Goal: Task Accomplishment & Management: Use online tool/utility

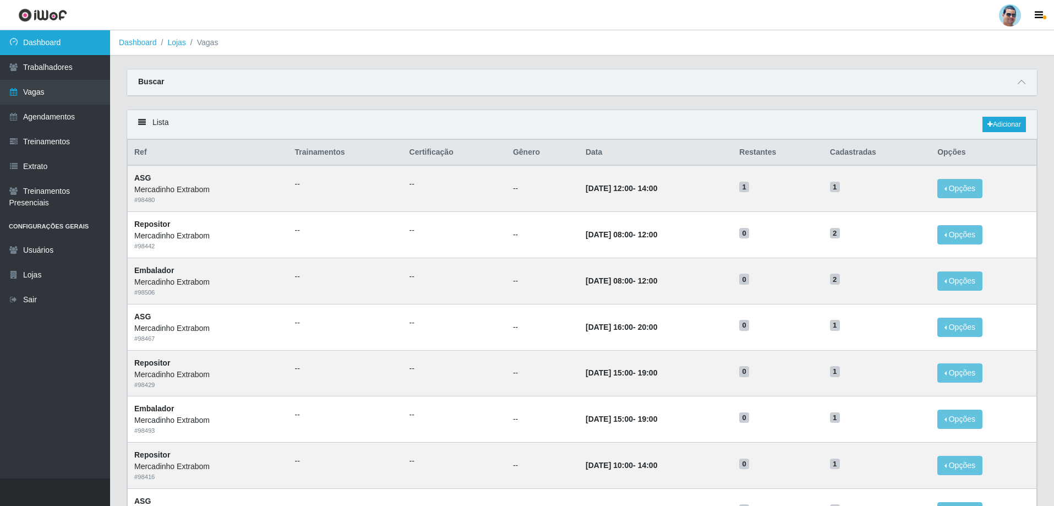
click at [34, 50] on link "Dashboard" at bounding box center [55, 42] width 110 height 25
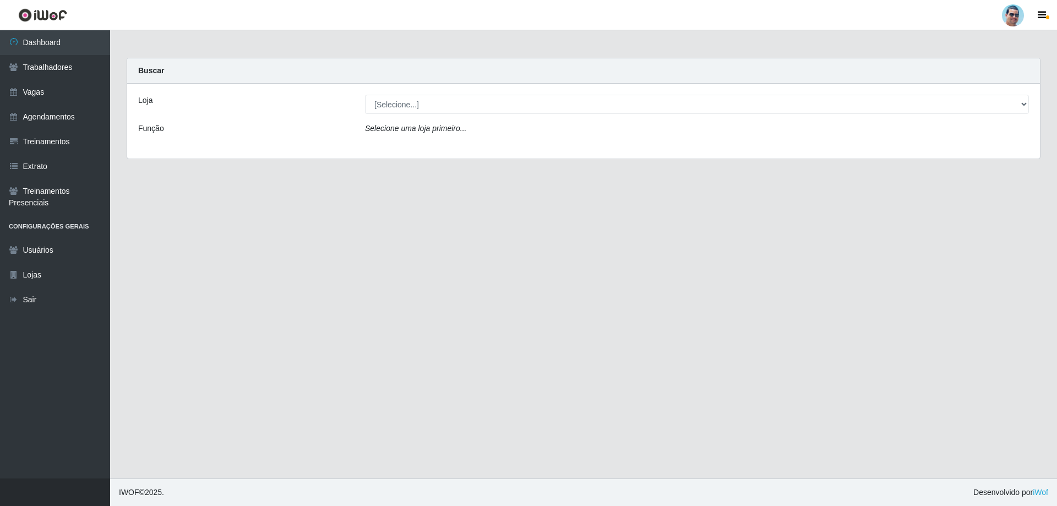
click at [0, 30] on link "Dashboard" at bounding box center [55, 42] width 110 height 25
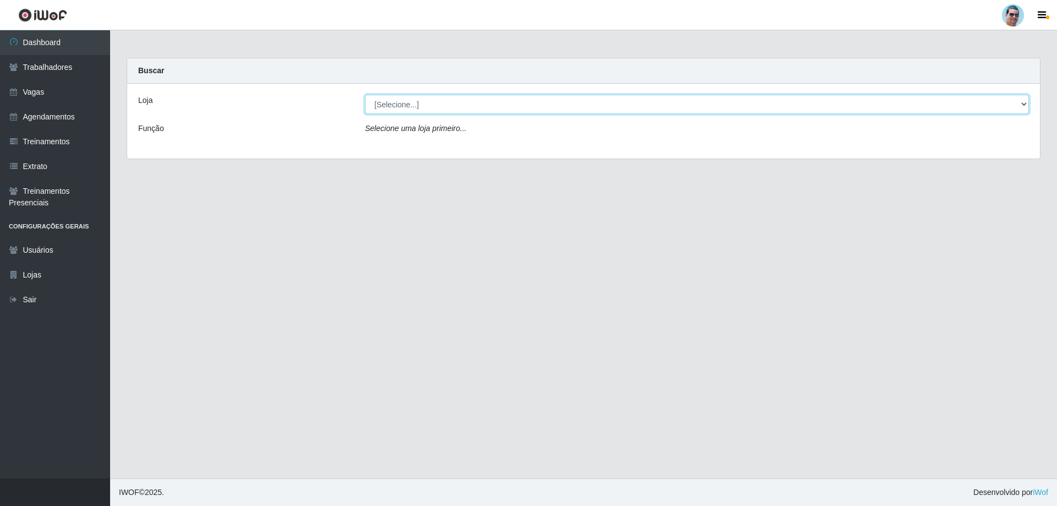
click at [365, 95] on select "[Selecione...] Mercadinho Extrabom" at bounding box center [697, 104] width 664 height 19
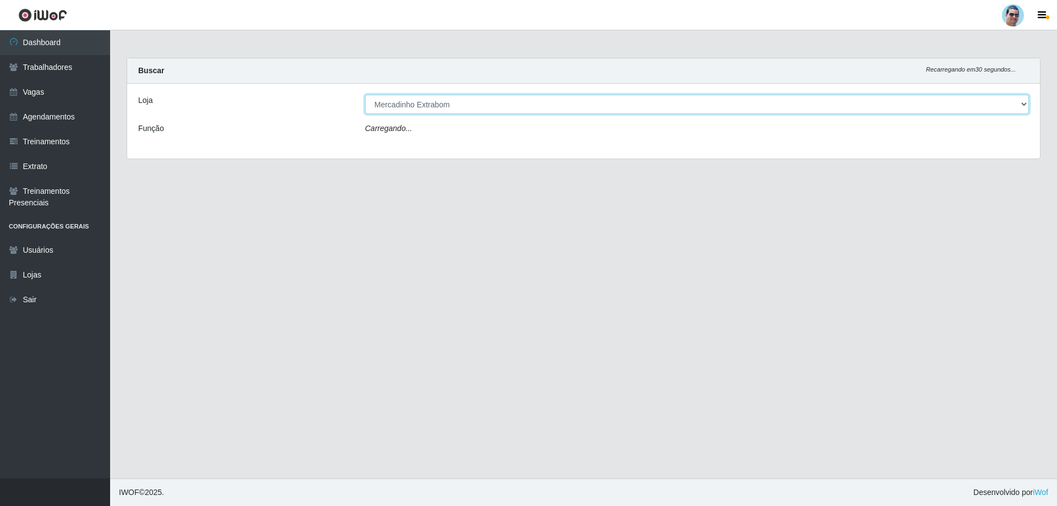
click at [365, 95] on select "[Selecione...] Mercadinho Extrabom" at bounding box center [697, 104] width 664 height 19
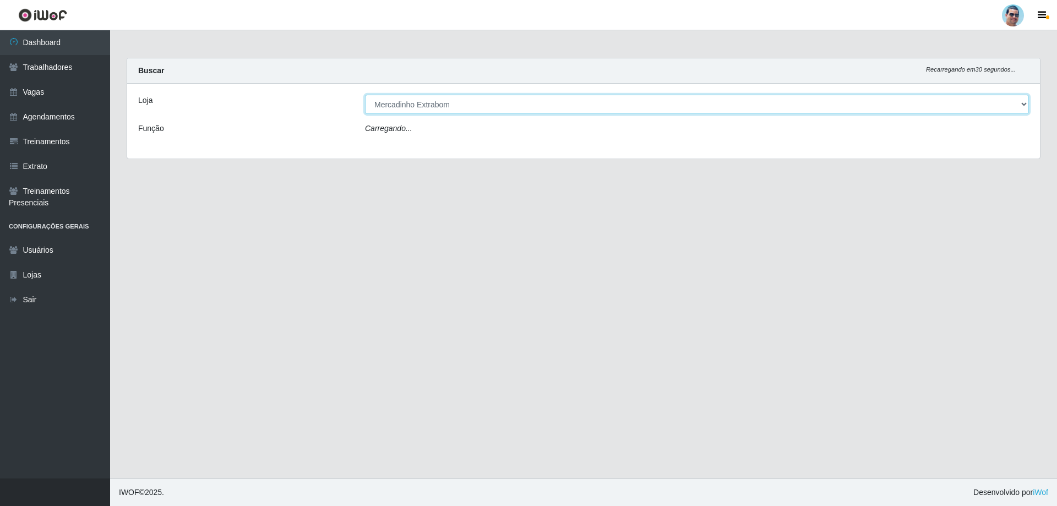
click at [365, 95] on select "[Selecione...] Mercadinho Extrabom" at bounding box center [697, 104] width 664 height 19
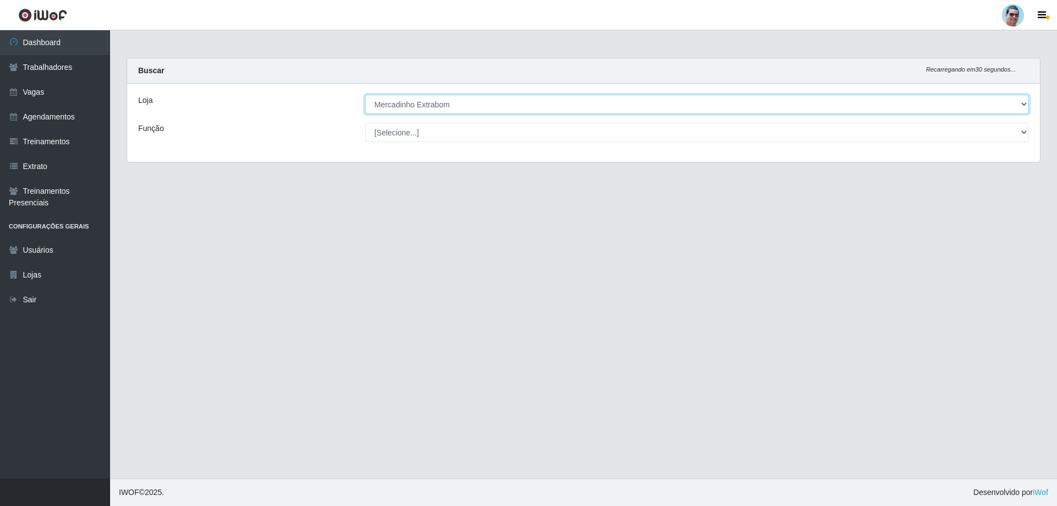
click at [365, 95] on select "[Selecione...] Mercadinho Extrabom" at bounding box center [697, 104] width 664 height 19
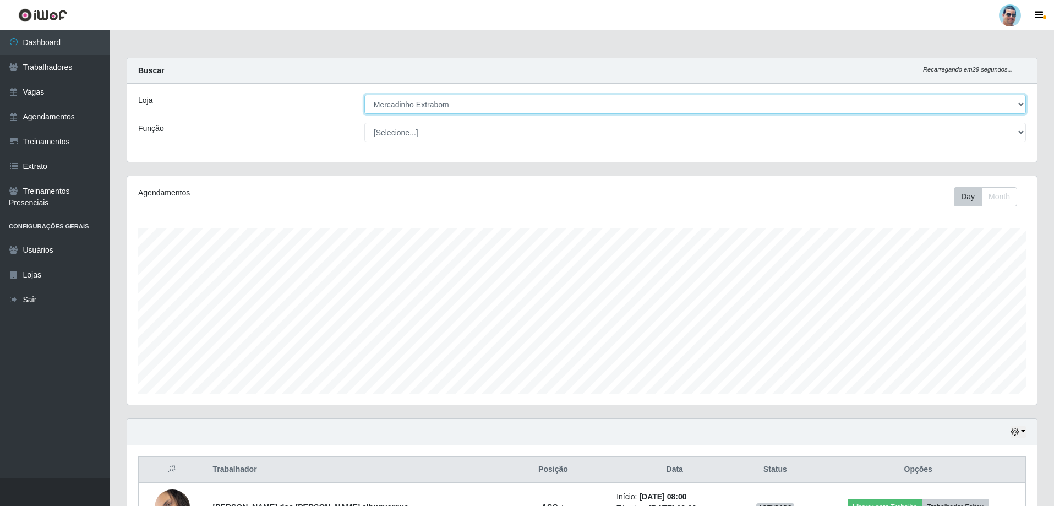
click at [364, 95] on select "[Selecione...] Mercadinho Extrabom" at bounding box center [694, 104] width 661 height 19
click at [365, 95] on select "[Selecione...] Mercadinho Extrabom" at bounding box center [694, 104] width 661 height 19
click at [365, 95] on select "[Selecione...] Mercadinho Extrabom" at bounding box center [697, 104] width 664 height 19
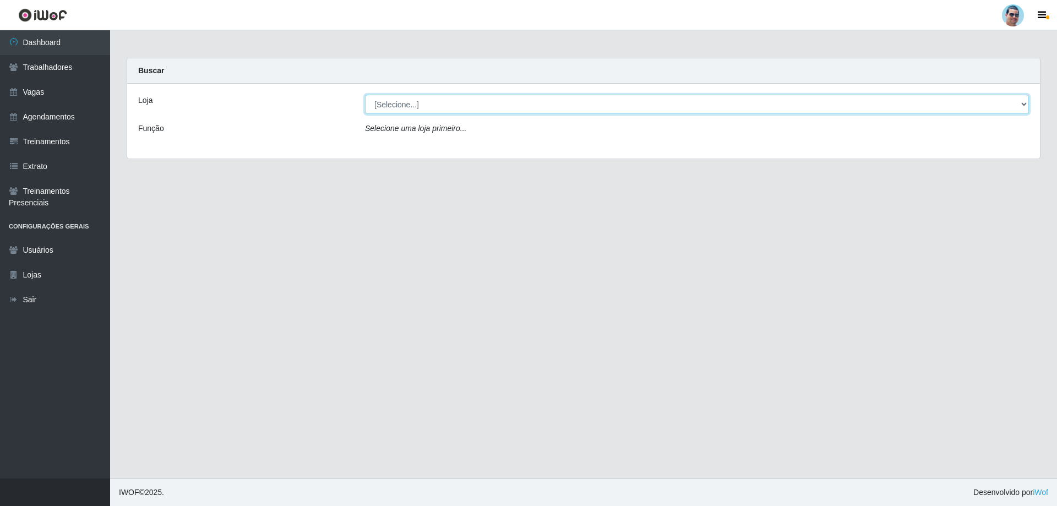
click at [365, 95] on select "[Selecione...] Mercadinho Extrabom" at bounding box center [697, 104] width 664 height 19
click at [413, 97] on select "[Selecione...] Mercadinho Extrabom" at bounding box center [697, 104] width 664 height 19
select select "175"
click at [365, 95] on select "[Selecione...] Mercadinho Extrabom" at bounding box center [697, 104] width 664 height 19
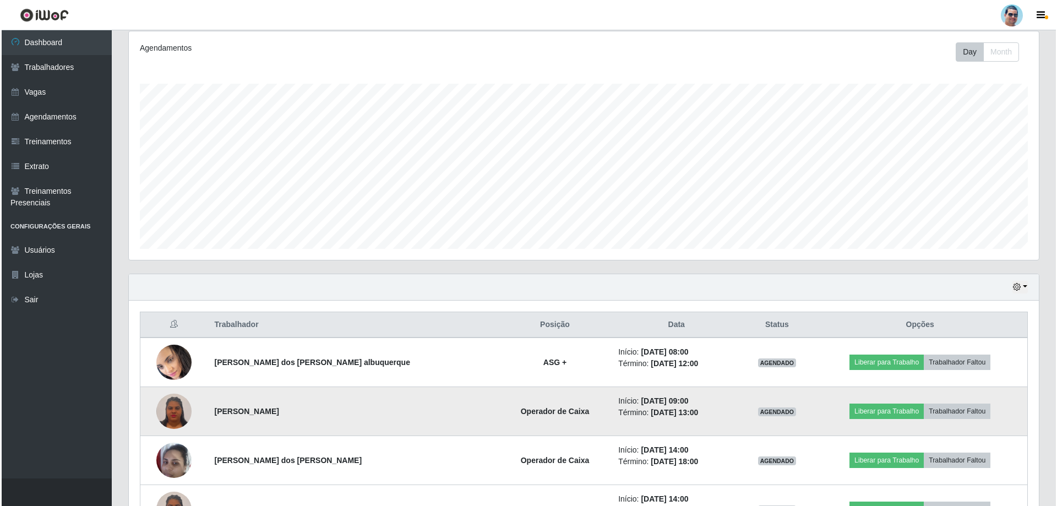
scroll to position [220, 0]
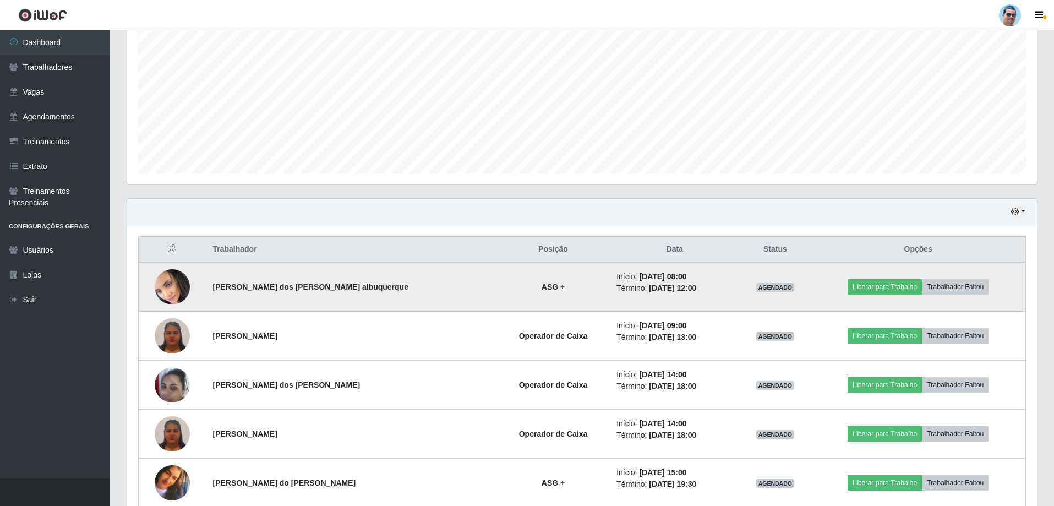
click at [173, 281] on img at bounding box center [172, 286] width 35 height 39
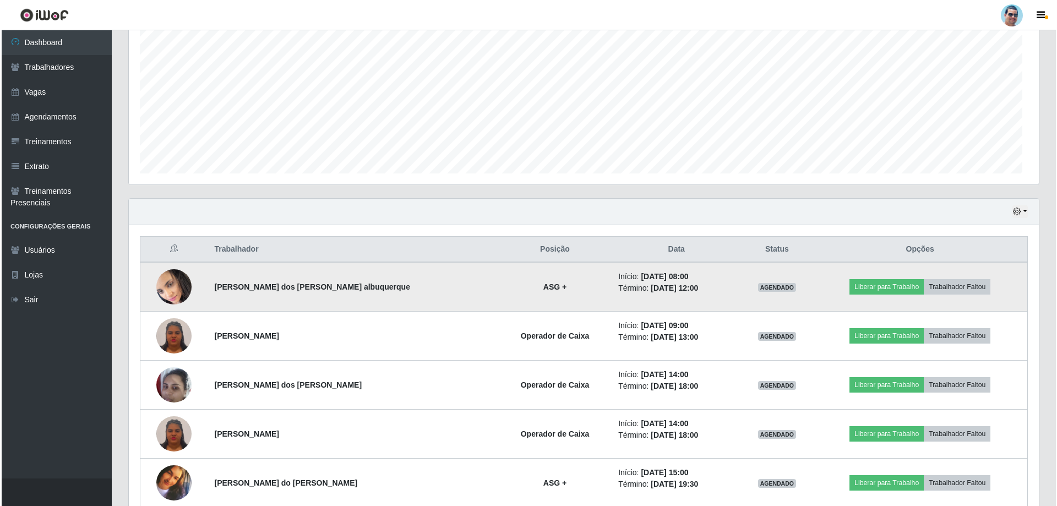
scroll to position [228, 910]
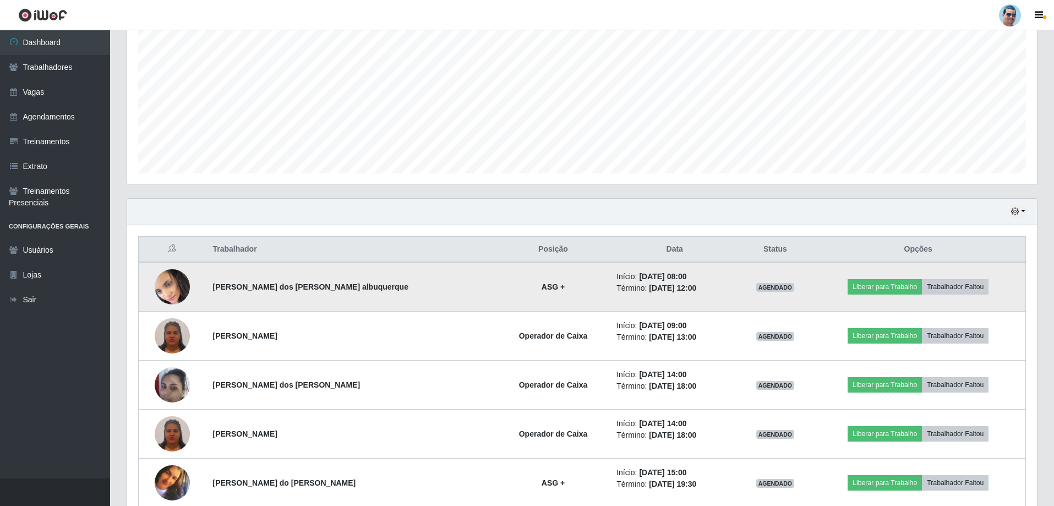
click at [173, 281] on img at bounding box center [172, 286] width 35 height 39
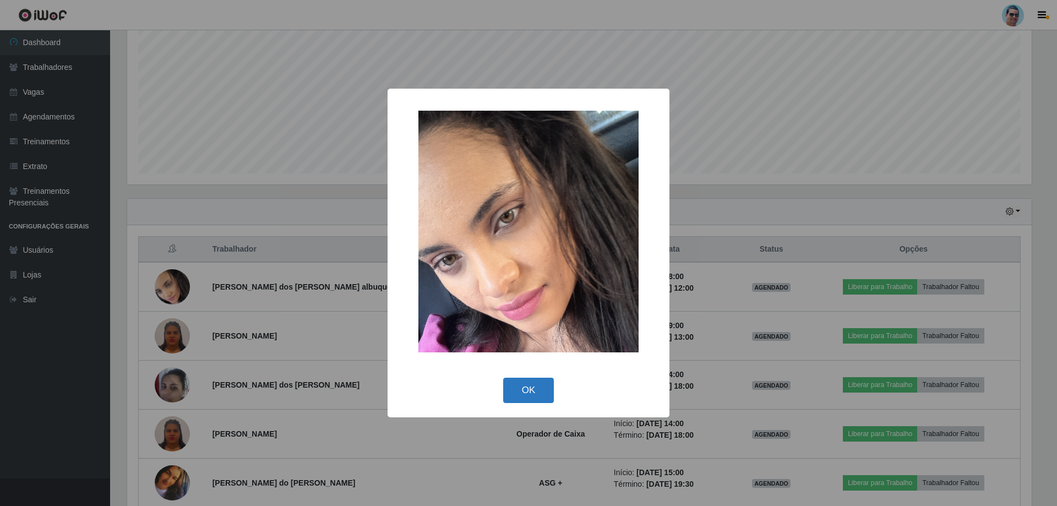
click at [303, 198] on div "× OK Cancel" at bounding box center [528, 253] width 1057 height 506
click at [413, 329] on button "OK" at bounding box center [528, 391] width 51 height 26
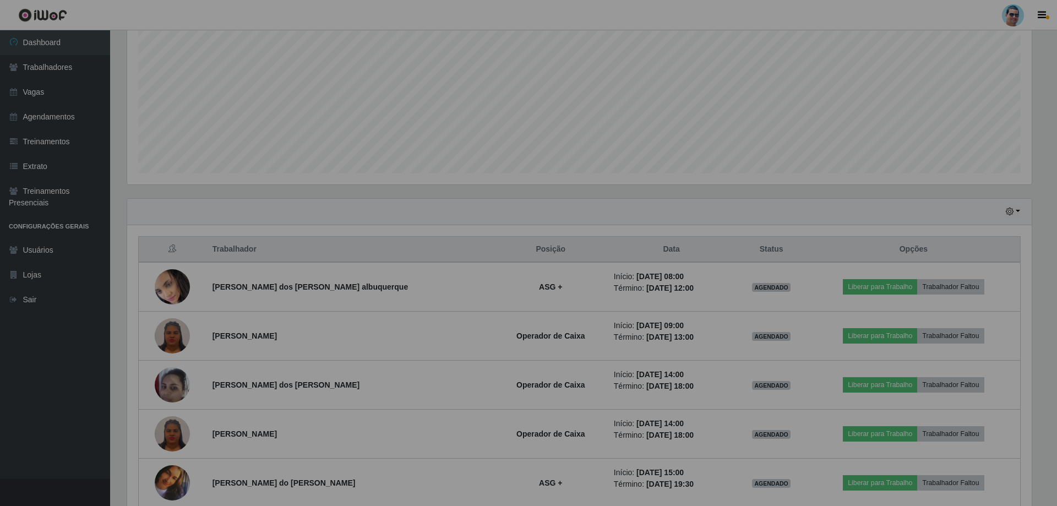
drag, startPoint x: 392, startPoint y: 455, endPoint x: 398, endPoint y: 455, distance: 6.6
click at [398, 329] on div "× OK Cancel" at bounding box center [528, 253] width 1057 height 506
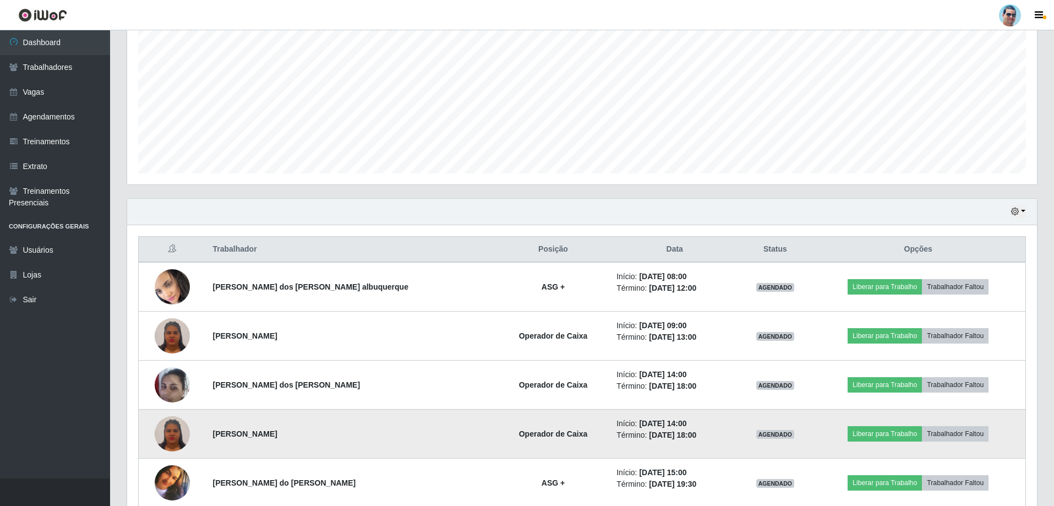
scroll to position [274, 0]
